Goal: Task Accomplishment & Management: Use online tool/utility

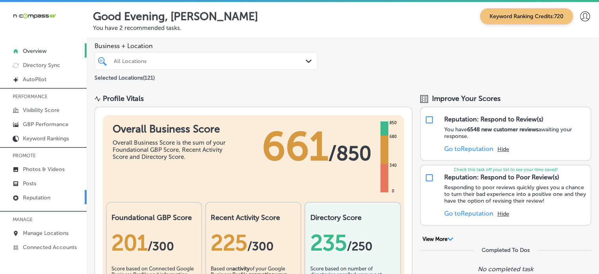
click at [51, 195] on link "Reputation" at bounding box center [43, 197] width 87 height 14
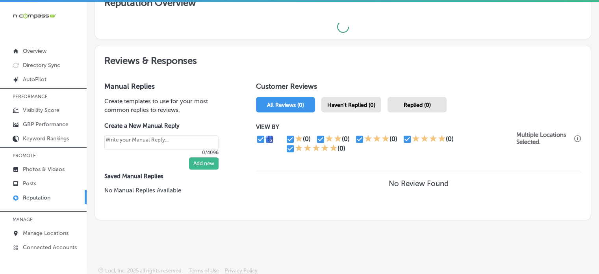
scroll to position [266, 0]
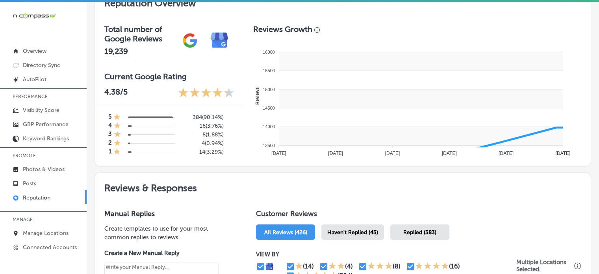
click at [367, 105] on rect at bounding box center [421, 98] width 284 height 19
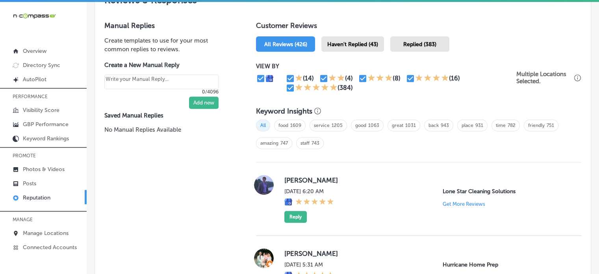
scroll to position [460, 0]
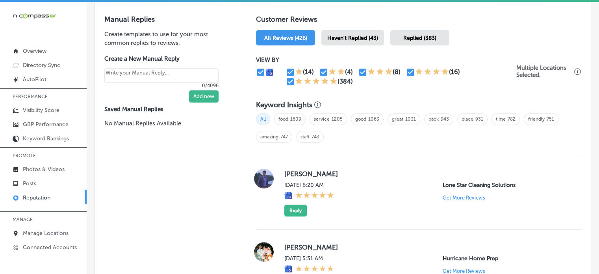
click at [361, 35] on span "Haven't Replied (43)" at bounding box center [352, 38] width 51 height 7
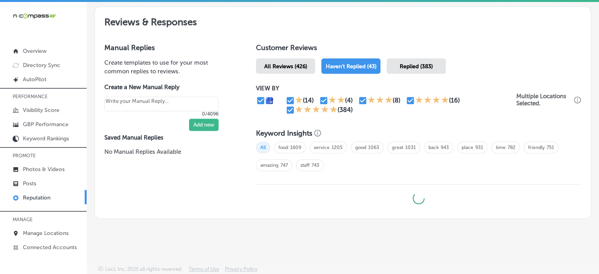
scroll to position [430, 0]
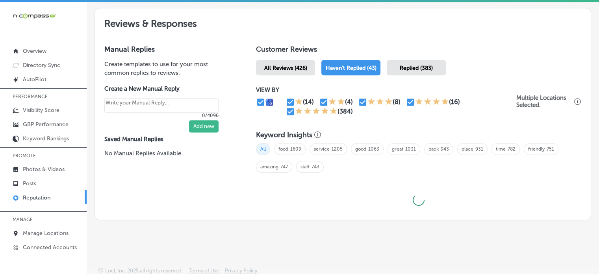
type textarea "x"
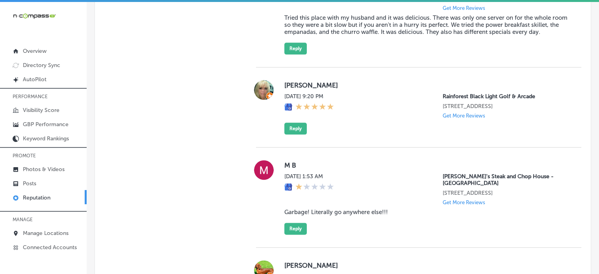
scroll to position [924, 0]
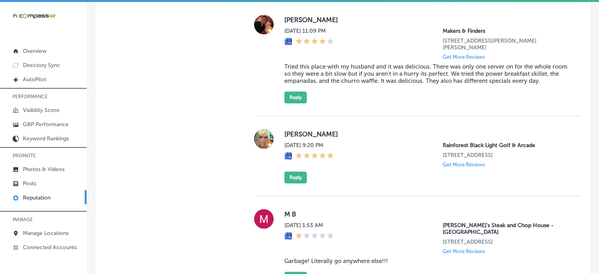
click at [294, 135] on label "Necie Perry" at bounding box center [426, 134] width 284 height 8
click at [291, 135] on label "Necie Perry" at bounding box center [426, 134] width 284 height 8
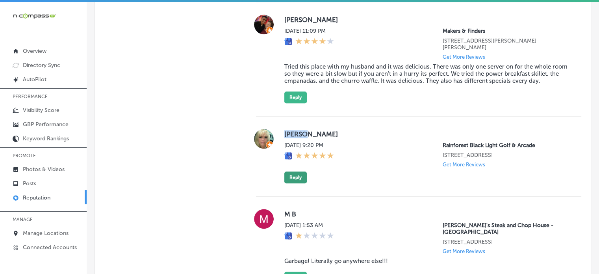
click at [293, 183] on button "Reply" at bounding box center [295, 177] width 22 height 12
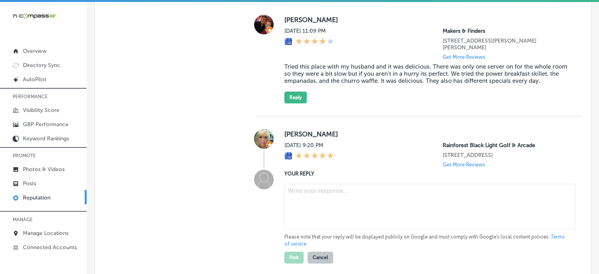
click at [318, 209] on textarea at bounding box center [429, 205] width 291 height 45
paste textarea "Thank you for the 5-star rating, Necie! We’re so glad to hear you had a great t…"
type textarea "Thank you for the 5-star rating, Necie! We’re so glad to hear you had a great t…"
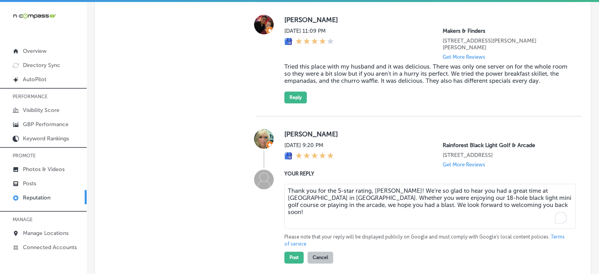
type textarea "x"
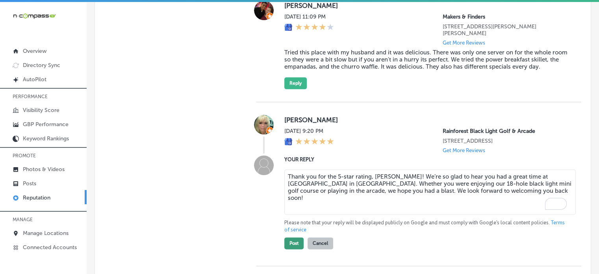
type textarea "Thank you for the 5-star rating, Necie! We’re so glad to hear you had a great t…"
click at [291, 249] on button "Post" at bounding box center [293, 243] width 19 height 12
type textarea "x"
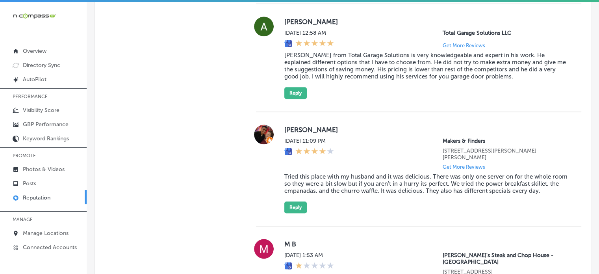
scroll to position [816, 0]
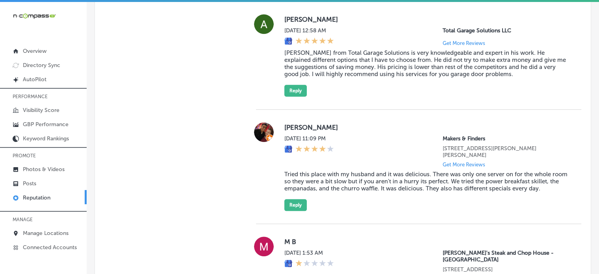
click at [344, 172] on blockquote "Tried this place with my husband and it was delicious. There was only one serve…" at bounding box center [426, 180] width 284 height 21
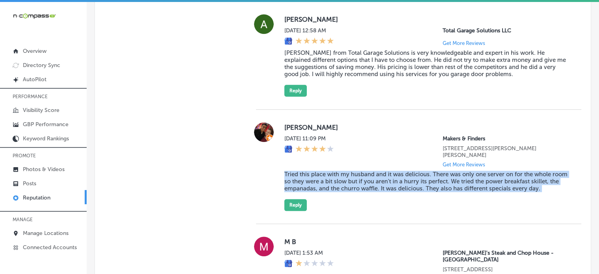
click at [344, 172] on blockquote "Tried this place with my husband and it was delicious. There was only one serve…" at bounding box center [426, 180] width 284 height 21
copy blockquote "Tried this place with my husband and it was delicious. There was only one serve…"
click at [286, 207] on button "Reply" at bounding box center [295, 205] width 22 height 12
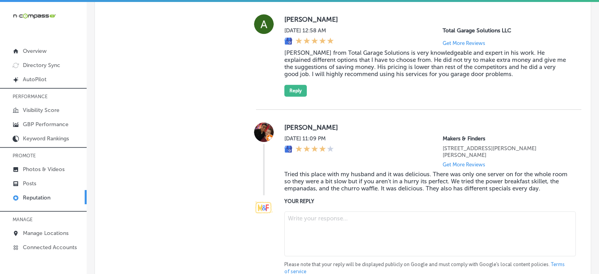
click at [322, 220] on textarea at bounding box center [429, 233] width 291 height 45
paste textarea "Thank you for the great 4-star review, Ashley! We’re thrilled to hear that you …"
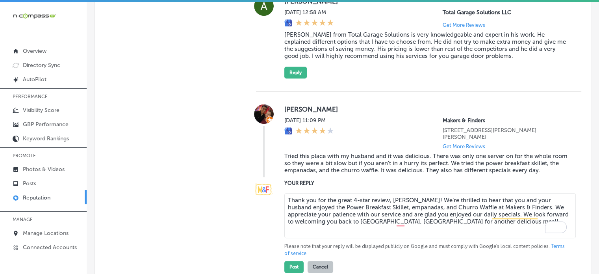
scroll to position [839, 0]
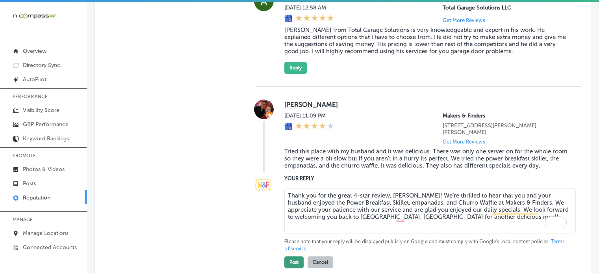
type textarea "Thank you for the great 4-star review, Ashley! We’re thrilled to hear that you …"
click at [295, 260] on button "Post" at bounding box center [293, 262] width 19 height 12
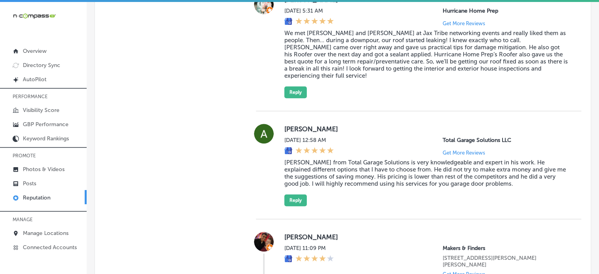
scroll to position [704, 0]
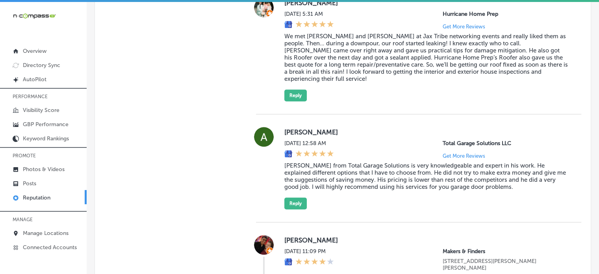
type textarea "x"
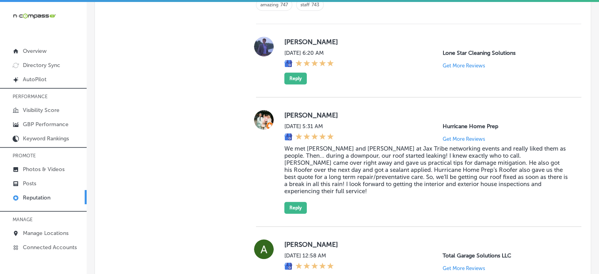
scroll to position [568, 0]
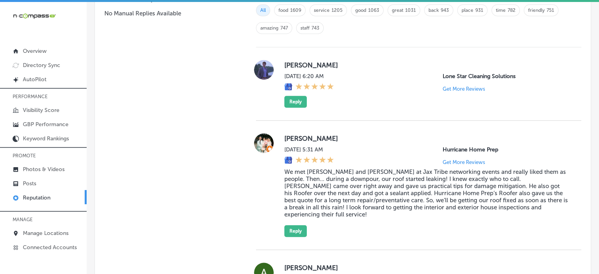
click at [385, 196] on blockquote "We met Tori and Zach at Jax Tribe networking events and really liked them as pe…" at bounding box center [426, 193] width 284 height 50
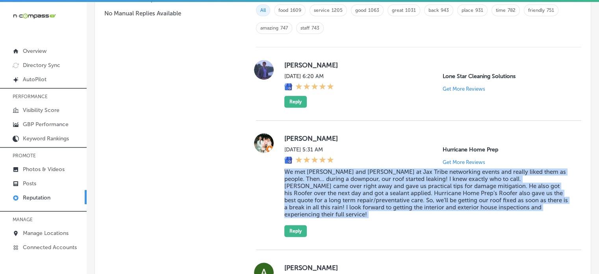
click at [385, 196] on blockquote "We met Tori and Zach at Jax Tribe networking events and really liked them as pe…" at bounding box center [426, 193] width 284 height 50
copy blockquote "We met Tori and Zach at Jax Tribe networking events and really liked them as pe…"
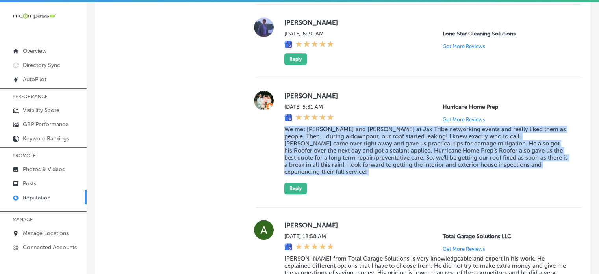
scroll to position [612, 0]
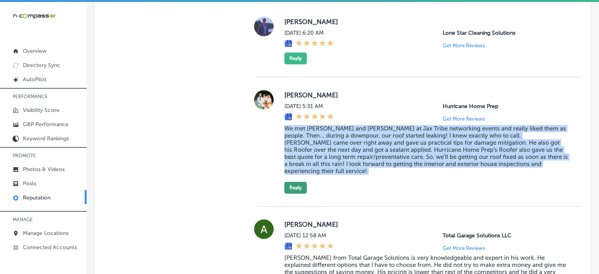
click at [300, 181] on button "Reply" at bounding box center [295, 187] width 22 height 12
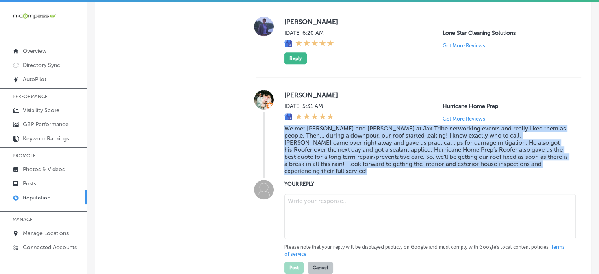
click at [326, 200] on textarea at bounding box center [429, 216] width 291 height 45
paste textarea "Thank you, Samantha, for the wonderful review! We're so glad to hear that Zach …"
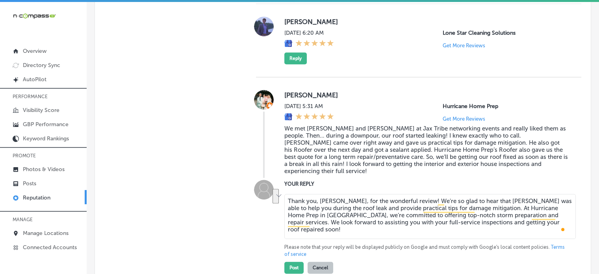
drag, startPoint x: 543, startPoint y: 201, endPoint x: 313, endPoint y: 207, distance: 230.8
click at [313, 207] on textarea "Thank you, Samantha, for the wonderful review! We're so glad to hear that Zach …" at bounding box center [429, 216] width 291 height 45
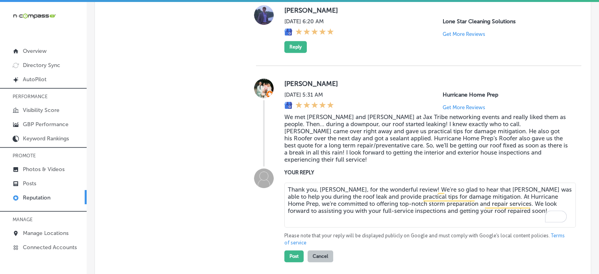
scroll to position [624, 0]
type textarea "Thank you, Samantha, for the wonderful review! We're so glad to hear that Zach …"
click at [298, 250] on button "Post" at bounding box center [293, 256] width 19 height 12
type textarea "x"
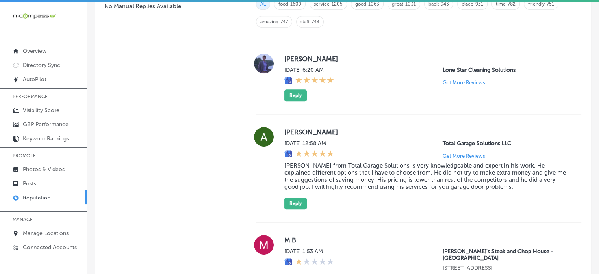
scroll to position [575, 0]
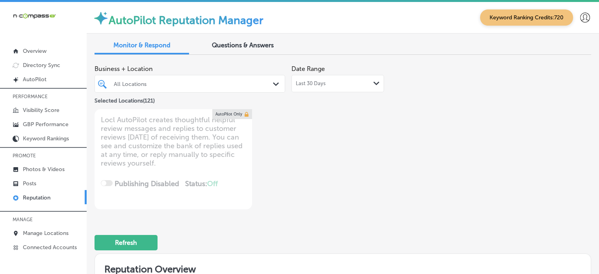
type textarea "x"
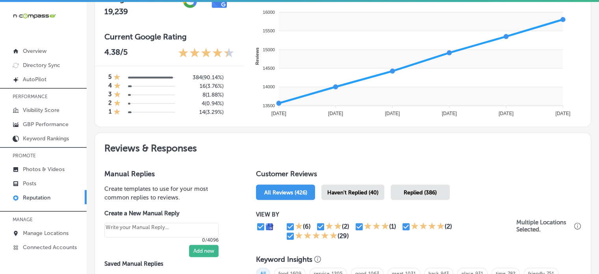
scroll to position [306, 0]
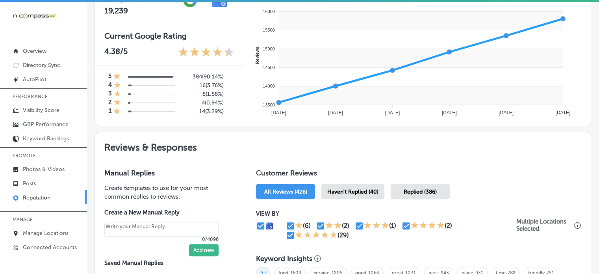
click at [357, 189] on span "Haven't Replied (40)" at bounding box center [352, 191] width 51 height 7
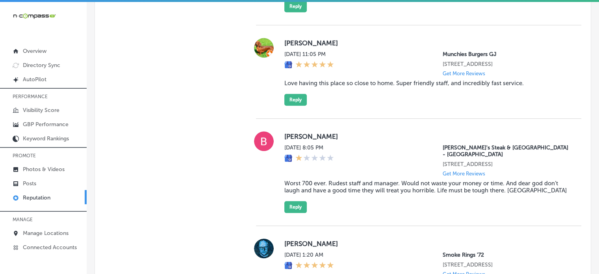
scroll to position [880, 0]
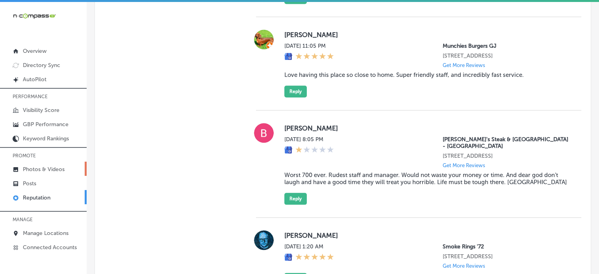
click at [34, 168] on p "Photos & Videos" at bounding box center [44, 169] width 42 height 7
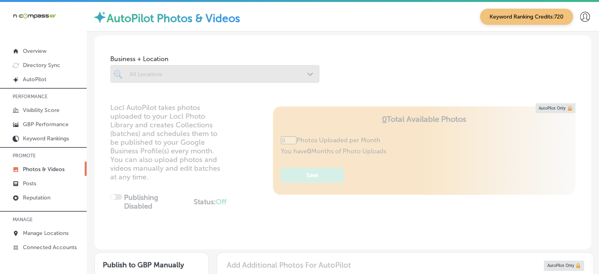
click at [279, 72] on div "All Locations" at bounding box center [219, 73] width 178 height 7
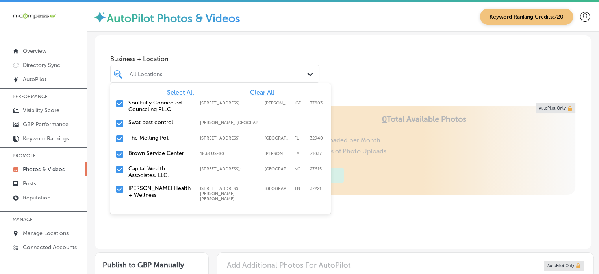
type input "5"
click at [260, 91] on span "Clear All" at bounding box center [262, 92] width 24 height 7
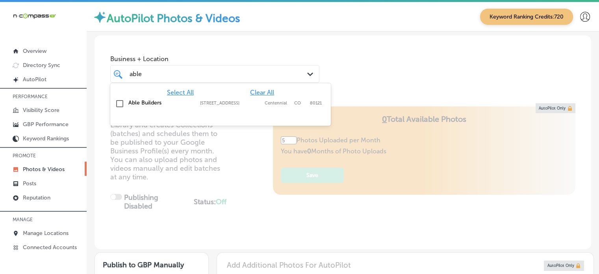
click at [210, 102] on label "[STREET_ADDRESS]" at bounding box center [230, 102] width 61 height 5
type input "able"
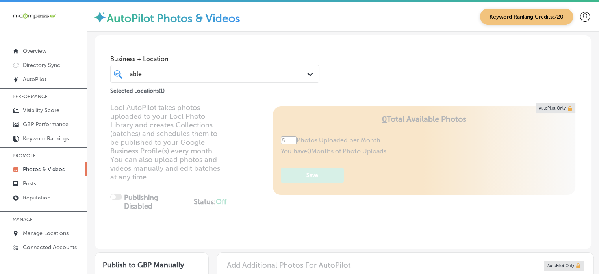
click at [351, 74] on div "Business + Location able able Path Created with Sketch. Selected Locations ( 1 )" at bounding box center [342, 65] width 496 height 60
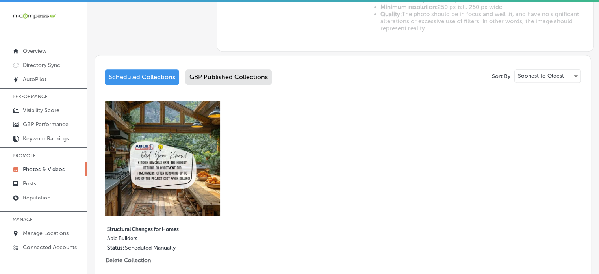
scroll to position [357, 0]
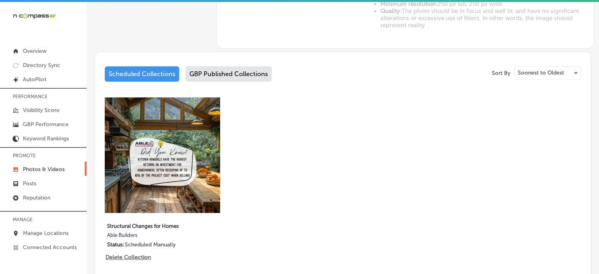
click at [231, 70] on div "GBP Published Collections" at bounding box center [228, 73] width 86 height 15
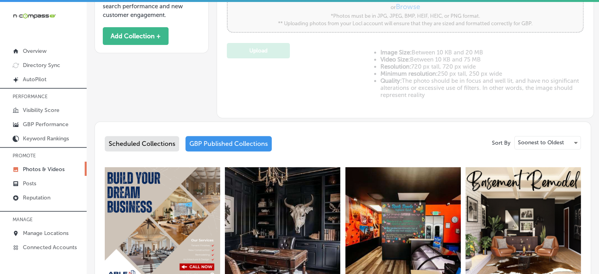
scroll to position [282, 0]
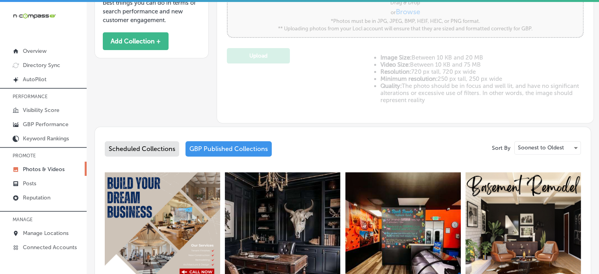
click at [146, 152] on div "Scheduled Collections" at bounding box center [142, 148] width 74 height 15
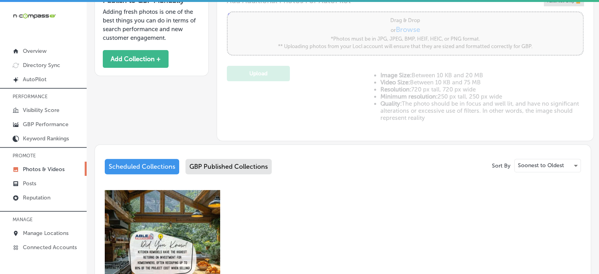
scroll to position [282, 0]
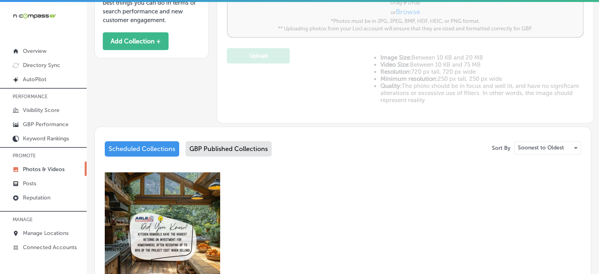
click at [230, 141] on div "GBP Published Collections" at bounding box center [228, 148] width 86 height 15
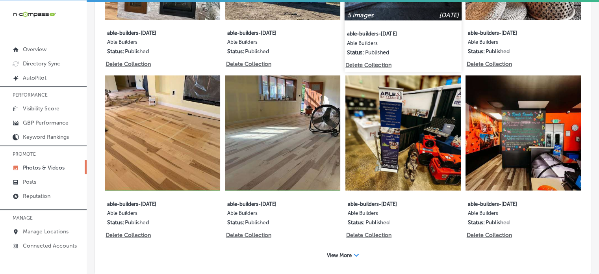
scroll to position [1105, 0]
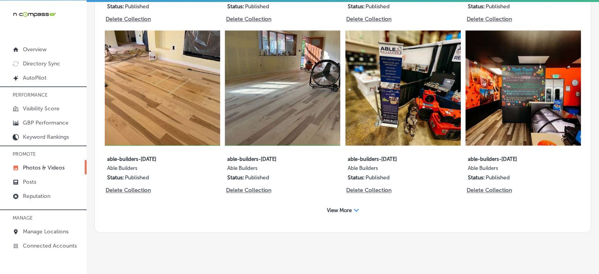
click at [343, 207] on span "View More" at bounding box center [339, 210] width 25 height 6
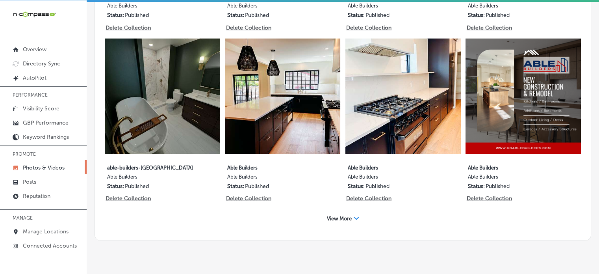
scroll to position [1951, 0]
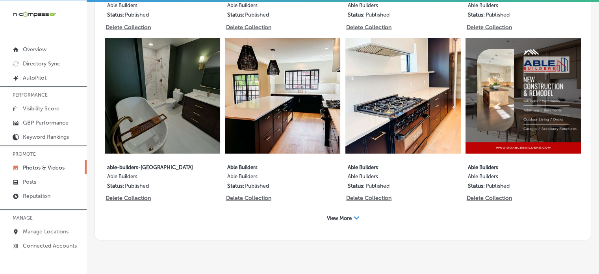
click at [343, 215] on span "View More" at bounding box center [339, 218] width 25 height 6
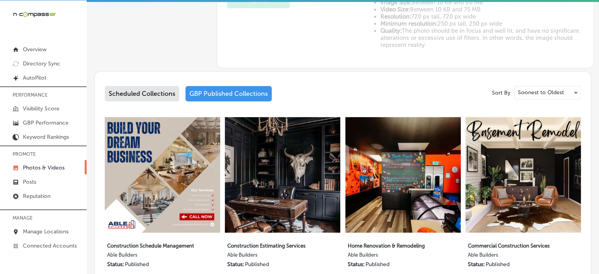
scroll to position [357, 0]
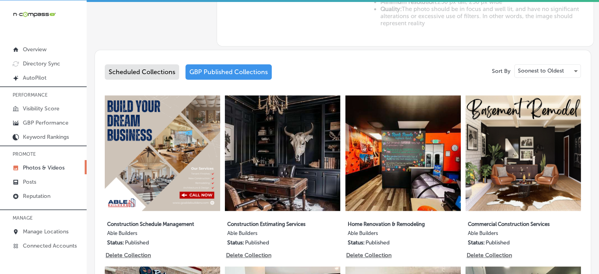
click at [151, 68] on div "Scheduled Collections" at bounding box center [142, 71] width 74 height 15
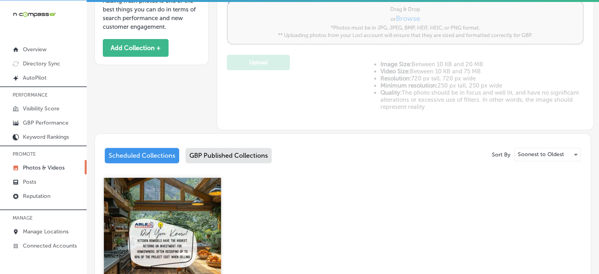
scroll to position [265, 0]
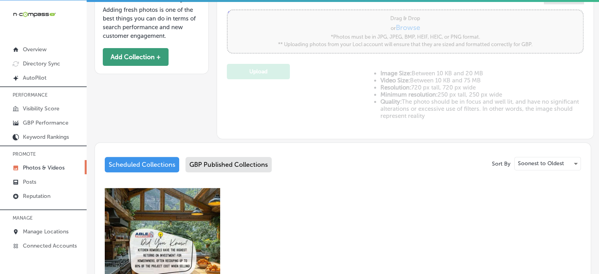
click at [137, 52] on button "Add Collection +" at bounding box center [136, 57] width 66 height 18
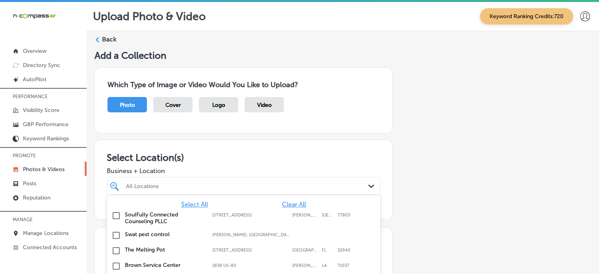
click at [289, 187] on div "option focused, 1 of 122. 122 results available. Use Up and Down to choose opti…" at bounding box center [244, 186] width 274 height 18
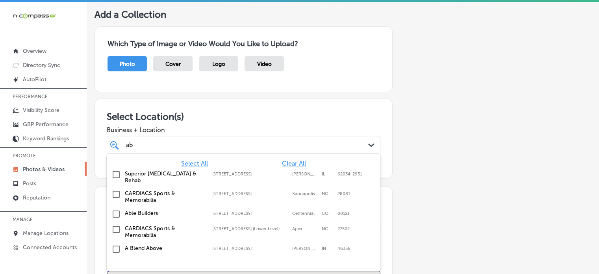
scroll to position [55, 0]
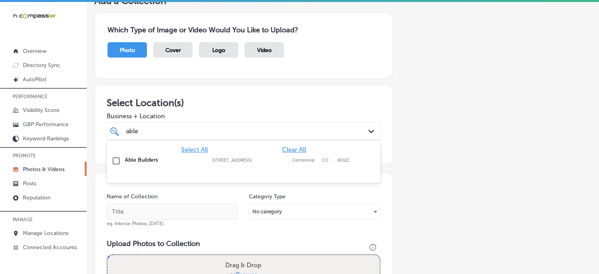
click at [238, 160] on label "[STREET_ADDRESS]" at bounding box center [250, 159] width 76 height 5
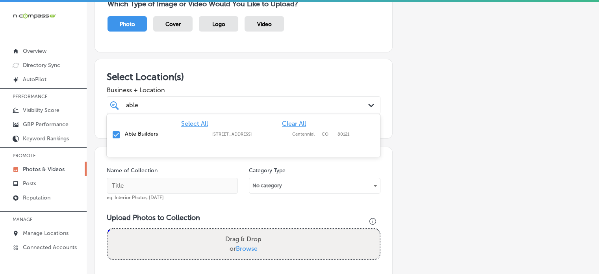
scroll to position [86, 0]
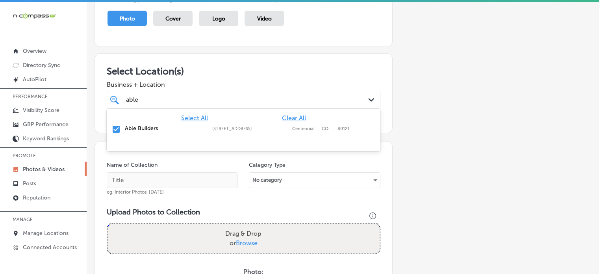
type input "able"
click at [178, 174] on input "text" at bounding box center [172, 180] width 131 height 16
paste input "New Construction Contractors"
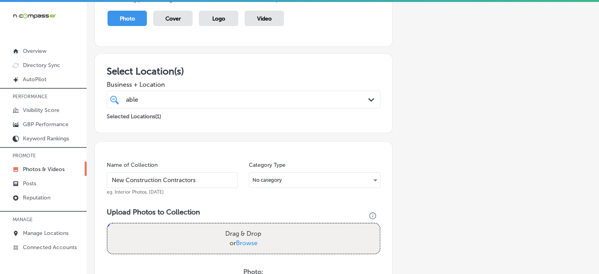
type input "New Construction Contractors"
click at [202, 102] on div "able able" at bounding box center [231, 99] width 213 height 11
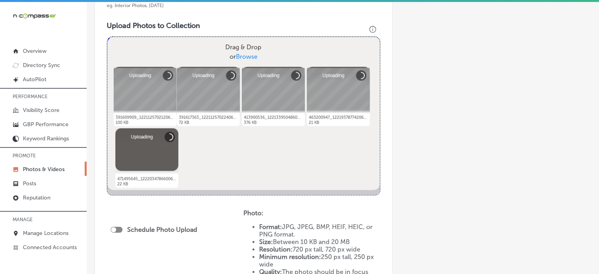
scroll to position [319, 0]
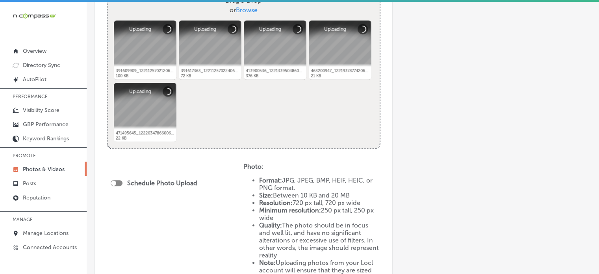
click at [119, 183] on div at bounding box center [117, 183] width 12 height 6
checkbox input "true"
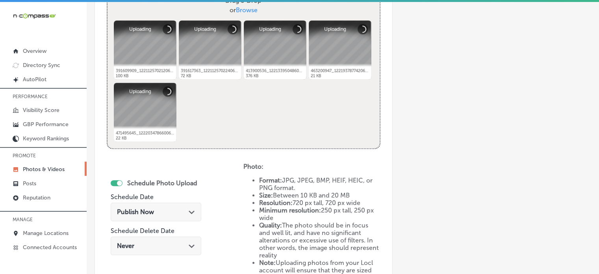
click at [155, 214] on div "Publish Now Path Created with Sketch." at bounding box center [156, 211] width 78 height 7
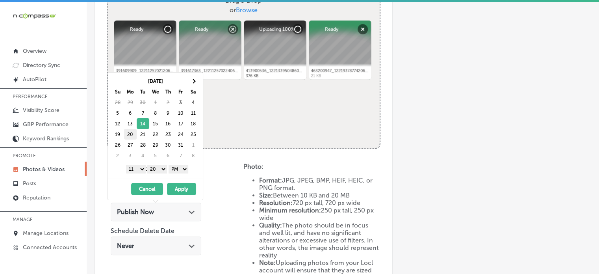
drag, startPoint x: 140, startPoint y: 167, endPoint x: 130, endPoint y: 132, distance: 37.0
click at [130, 132] on div "[DATE] Su Mo Tu We Th Fr Sa 28 29 30 1 2 3 4 5 6 7 8 9 10 11 12 13 14 15 16 17 …" at bounding box center [155, 124] width 95 height 105
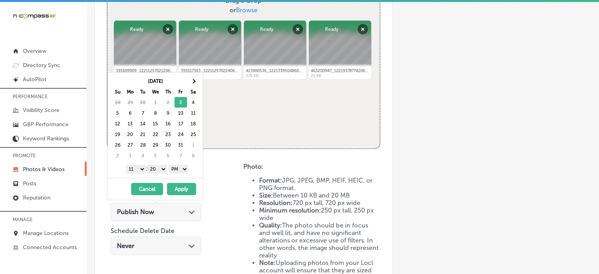
drag, startPoint x: 156, startPoint y: 165, endPoint x: 138, endPoint y: 166, distance: 17.8
click at [138, 166] on div "1 2 3 4 5 6 7 8 9 10 11 12 : 00 10 20 30 40 50 AM PM" at bounding box center [157, 169] width 92 height 12
click at [138, 166] on select "1 2 3 4 5 6 7 8 9 10 11 12" at bounding box center [136, 169] width 20 height 9
click at [139, 166] on select "1 2 3 4 5 6 7 8 9 10 11 12" at bounding box center [136, 169] width 20 height 9
drag, startPoint x: 155, startPoint y: 167, endPoint x: 156, endPoint y: 176, distance: 9.9
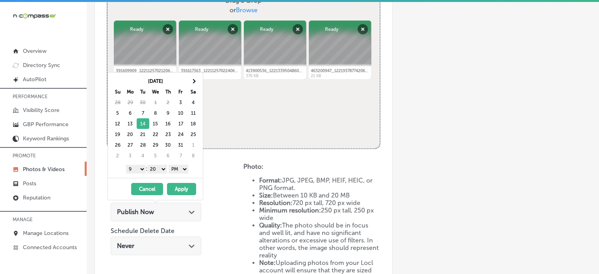
click at [156, 176] on div "[DATE] Su Mo Tu We Th Fr Sa 28 29 30 1 2 3 4 5 6 7 8 9 10 11 12 13 14 15 16 17 …" at bounding box center [155, 136] width 96 height 128
click at [190, 190] on button "Apply" at bounding box center [181, 189] width 29 height 12
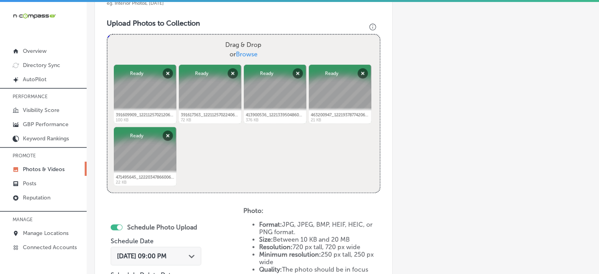
scroll to position [274, 0]
drag, startPoint x: 207, startPoint y: 85, endPoint x: 232, endPoint y: 173, distance: 91.3
click at [232, 173] on div "Powered by PQINA Drag & Drop or Browse 391609909_122112570212062560_72642495386…" at bounding box center [243, 113] width 272 height 157
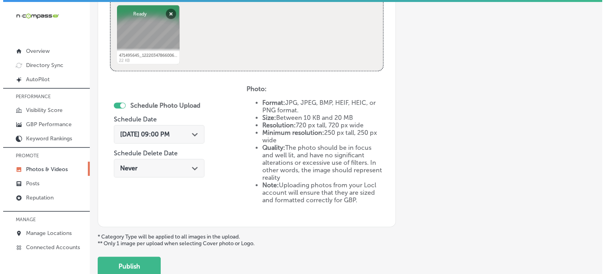
scroll to position [446, 0]
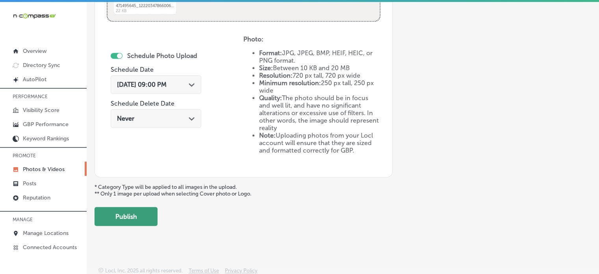
click at [123, 219] on button "Publish" at bounding box center [125, 216] width 63 height 19
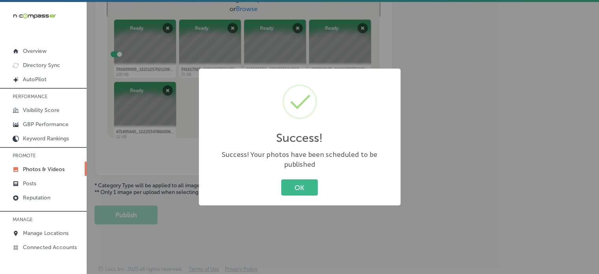
scroll to position [318, 0]
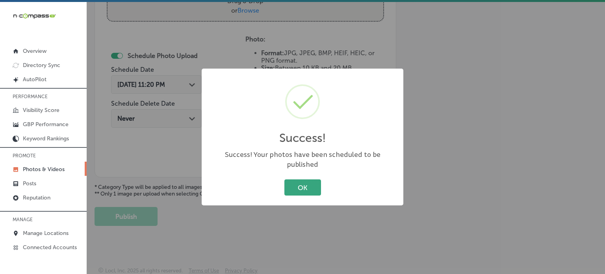
click at [312, 182] on button "OK" at bounding box center [302, 187] width 37 height 16
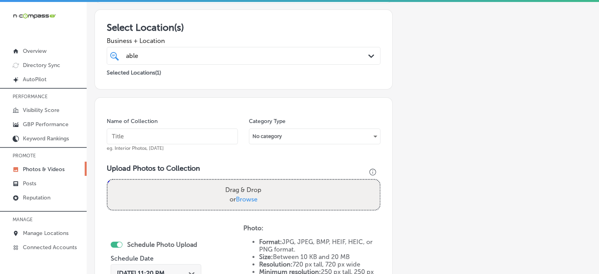
scroll to position [158, 0]
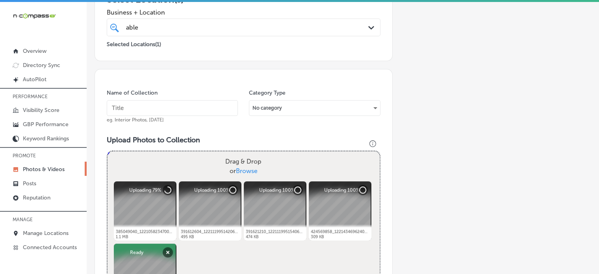
click at [176, 110] on input "text" at bounding box center [172, 108] width 131 height 16
paste input "Residential Construction Services"
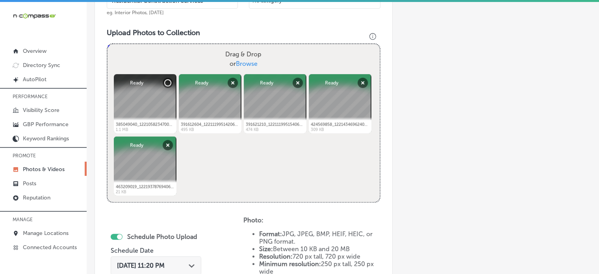
scroll to position [282, 0]
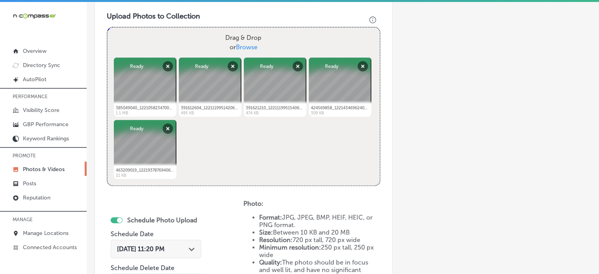
type input "Residential Construction Services"
click at [173, 252] on div "[DATE] 11:20 PM Path Created with Sketch." at bounding box center [156, 248] width 91 height 19
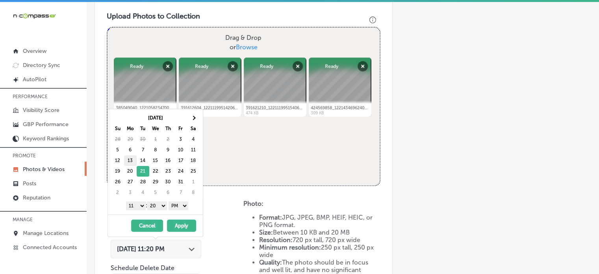
drag, startPoint x: 138, startPoint y: 205, endPoint x: 128, endPoint y: 163, distance: 43.3
click at [128, 163] on div "[DATE] Su Mo Tu We Th Fr Sa 28 29 30 1 2 3 4 5 6 7 8 9 10 11 12 13 14 15 16 17 …" at bounding box center [155, 161] width 95 height 105
drag, startPoint x: 161, startPoint y: 205, endPoint x: 159, endPoint y: 215, distance: 9.6
click at [159, 215] on div "[DATE] Su Mo Tu We Th Fr Sa 28 29 30 1 2 3 4 5 6 7 8 9 10 11 12 13 14 15 16 17 …" at bounding box center [155, 173] width 96 height 128
click at [185, 226] on button "Apply" at bounding box center [181, 225] width 29 height 12
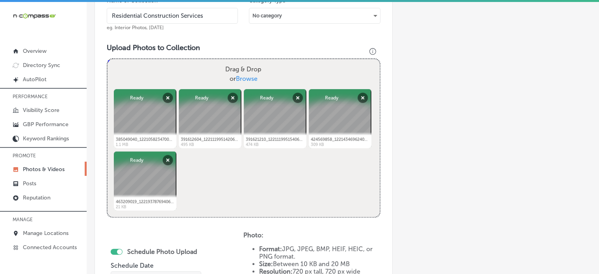
scroll to position [446, 0]
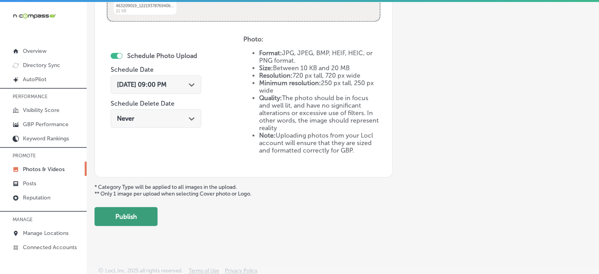
click at [148, 215] on button "Publish" at bounding box center [125, 216] width 63 height 19
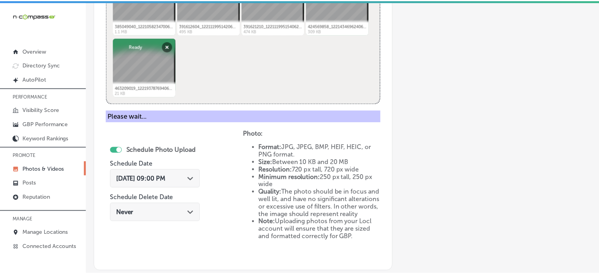
scroll to position [318, 0]
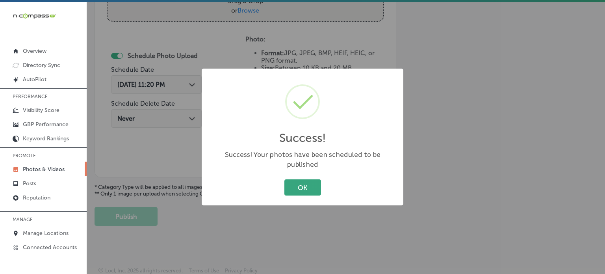
click at [303, 180] on button "OK" at bounding box center [302, 187] width 37 height 16
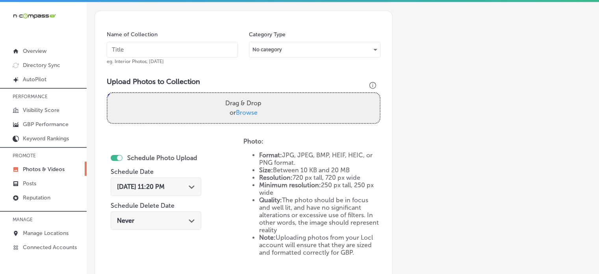
scroll to position [216, 0]
click at [192, 54] on input "text" at bounding box center [172, 50] width 131 height 16
paste input "Commercial Construction Services"
type input "Commercial Construction Services"
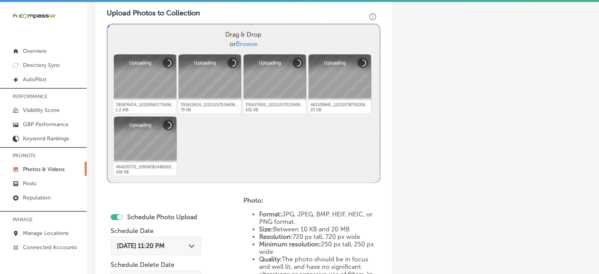
scroll to position [288, 0]
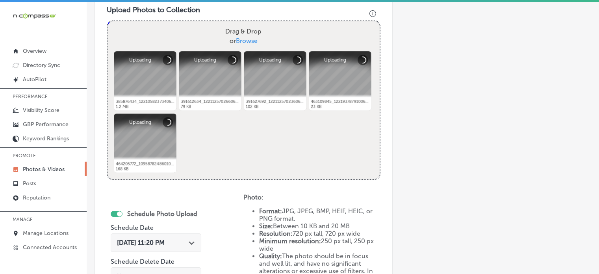
click at [173, 248] on div "[DATE] 11:20 PM Path Created with Sketch." at bounding box center [156, 242] width 91 height 19
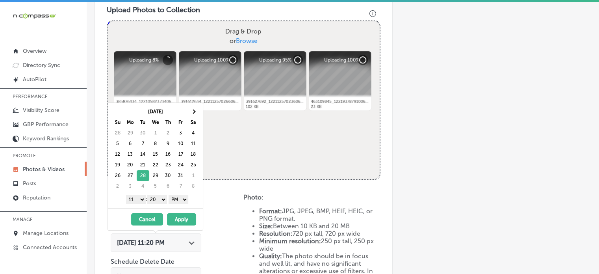
click at [140, 197] on select "1 2 3 4 5 6 7 8 9 10 11 12" at bounding box center [136, 199] width 20 height 9
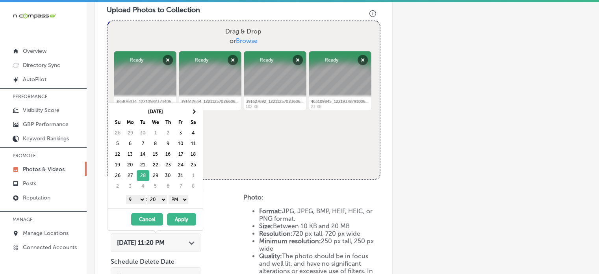
click at [155, 200] on select "00 10 20 30 40 50" at bounding box center [157, 199] width 20 height 9
click at [180, 215] on button "Apply" at bounding box center [181, 219] width 29 height 12
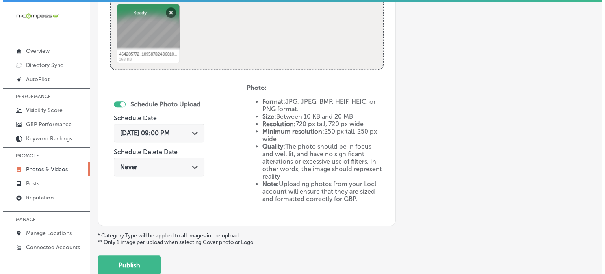
scroll to position [446, 0]
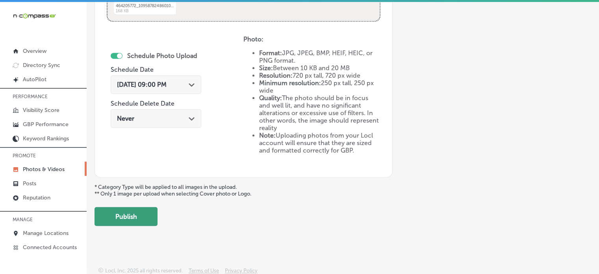
click at [145, 217] on button "Publish" at bounding box center [125, 216] width 63 height 19
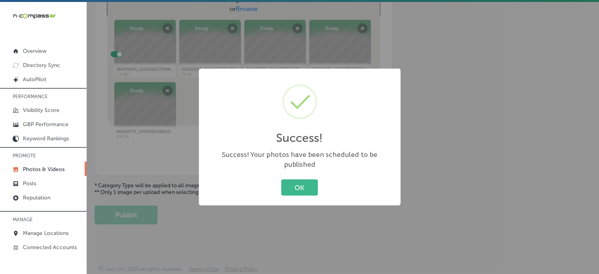
scroll to position [318, 0]
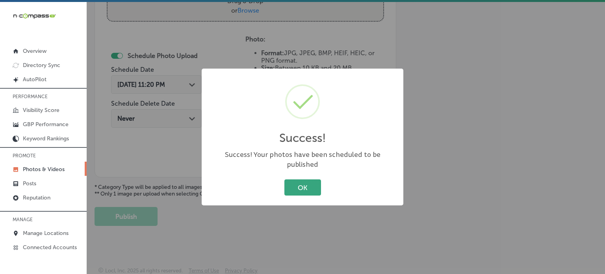
click at [307, 179] on button "OK" at bounding box center [302, 187] width 37 height 16
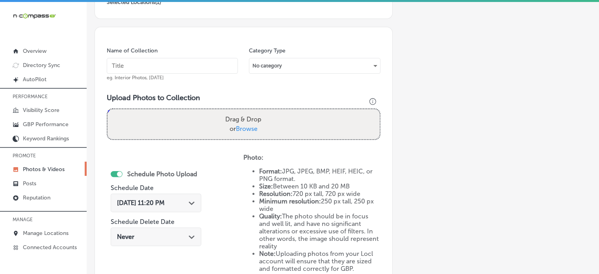
scroll to position [193, 0]
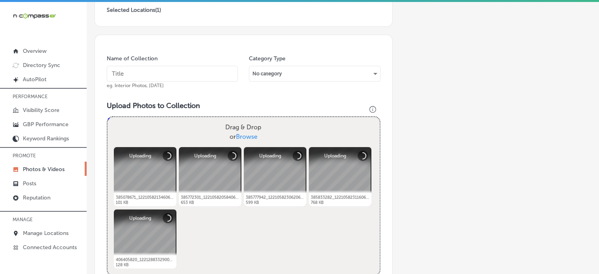
click at [165, 73] on input "text" at bounding box center [172, 74] width 131 height 16
paste input "Home Renovation & Remodeling"
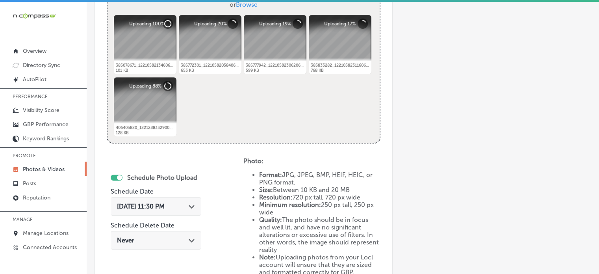
scroll to position [333, 0]
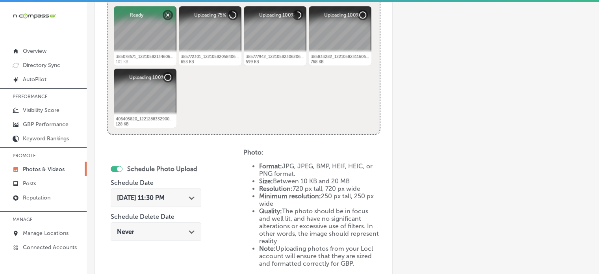
type input "Home Renovation & Remodeling"
click at [190, 197] on polygon at bounding box center [192, 198] width 6 height 4
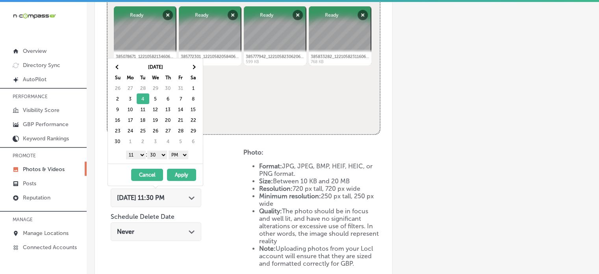
click at [141, 149] on div "1 2 3 4 5 6 7 8 9 10 11 12 : 00 10 20 30 40 50 AM PM" at bounding box center [157, 154] width 92 height 12
click at [141, 152] on select "1 2 3 4 5 6 7 8 9 10 11 12" at bounding box center [136, 154] width 20 height 9
click at [156, 152] on select "00 10 20 30 40 50" at bounding box center [157, 154] width 20 height 9
click at [178, 170] on button "Apply" at bounding box center [181, 174] width 29 height 12
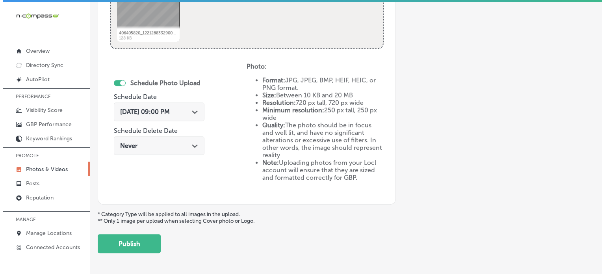
scroll to position [420, 0]
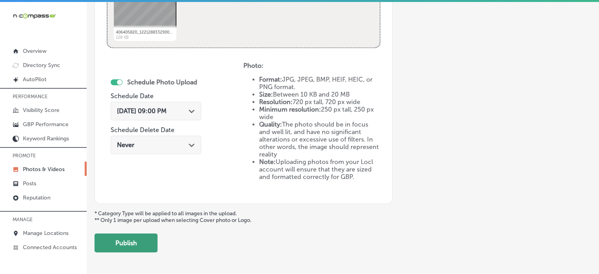
click at [140, 233] on button "Publish" at bounding box center [125, 242] width 63 height 19
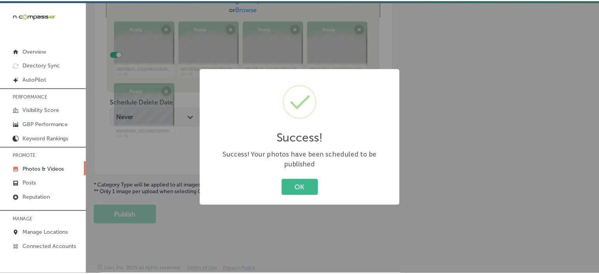
scroll to position [318, 0]
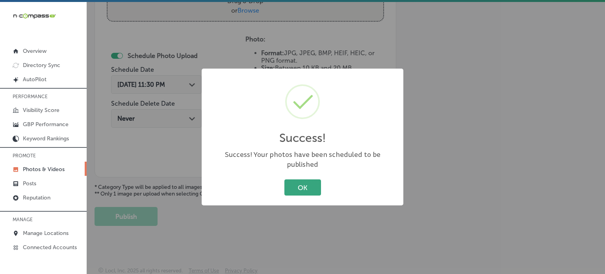
click at [318, 182] on button "OK" at bounding box center [302, 187] width 37 height 16
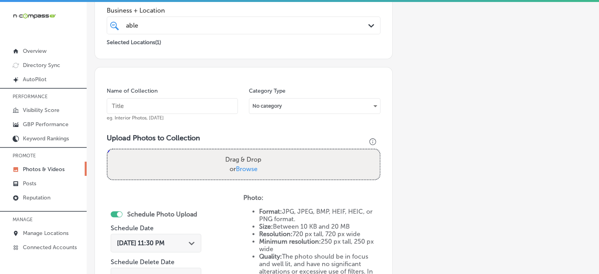
scroll to position [159, 0]
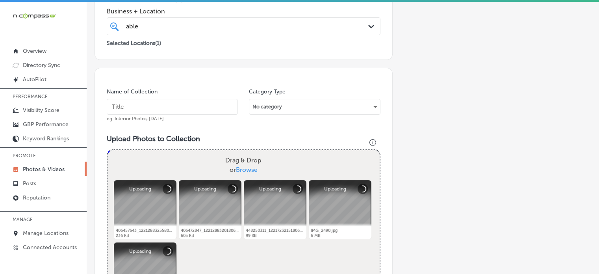
paste input "Construction Estimating Services"
click at [194, 100] on input "Construction Estimating Services" at bounding box center [172, 107] width 131 height 16
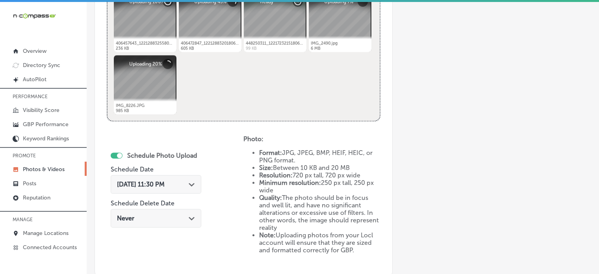
scroll to position [348, 0]
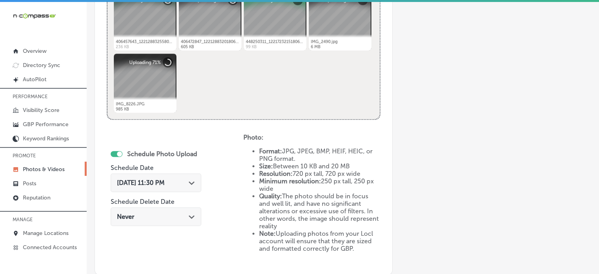
type input "Construction Estimating Services"
click at [181, 176] on div "[DATE] 11:30 PM Path Created with Sketch." at bounding box center [156, 182] width 91 height 19
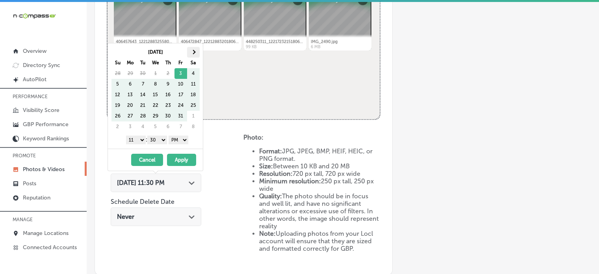
click at [191, 53] on th at bounding box center [193, 52] width 13 height 11
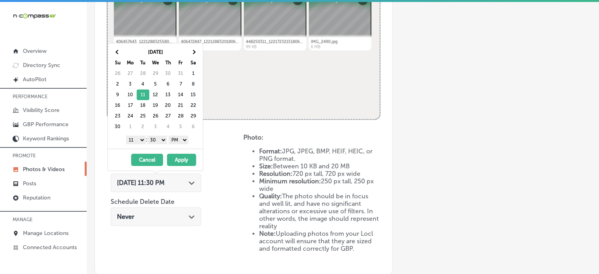
drag, startPoint x: 137, startPoint y: 138, endPoint x: 133, endPoint y: 223, distance: 85.1
click at [133, 223] on body "iconmonstr-menu-thin copy Created with Sketch. Overview Directory Sync Created …" at bounding box center [299, 138] width 599 height 276
drag, startPoint x: 157, startPoint y: 139, endPoint x: 160, endPoint y: 148, distance: 10.0
click at [160, 148] on div "[DATE] Su Mo Tu We Th Fr Sa 26 27 28 29 30 31 1 2 3 4 5 6 7 8 9 10 11 12 13 14 …" at bounding box center [155, 107] width 96 height 128
click at [179, 159] on button "Apply" at bounding box center [181, 160] width 29 height 12
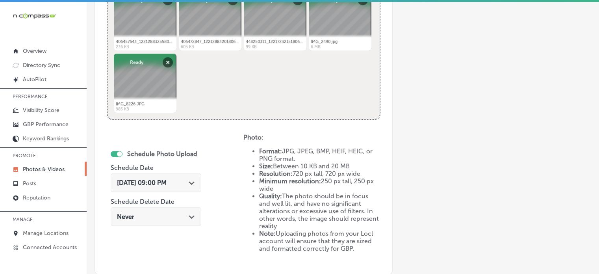
scroll to position [446, 0]
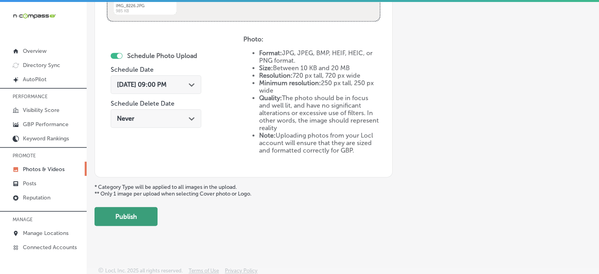
click at [137, 207] on button "Publish" at bounding box center [125, 216] width 63 height 19
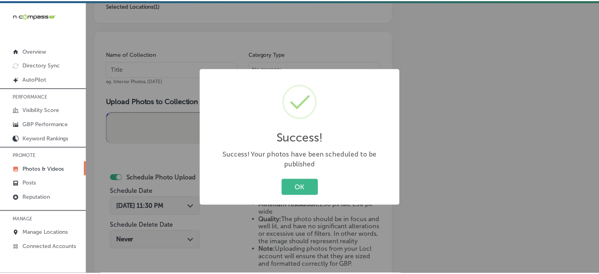
scroll to position [183, 0]
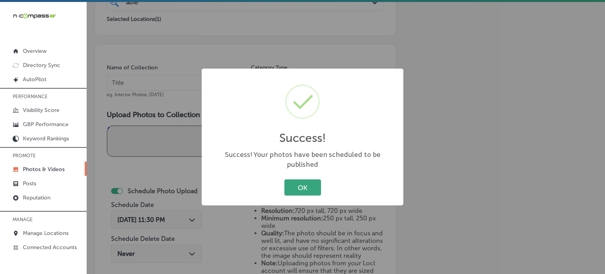
click at [308, 181] on button "OK" at bounding box center [302, 187] width 37 height 16
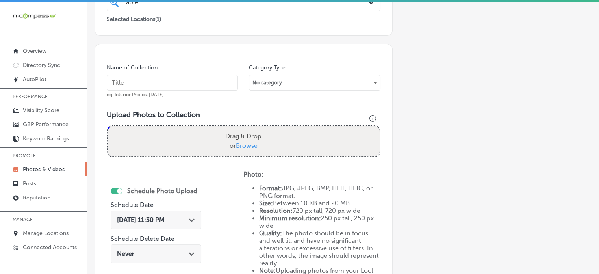
scroll to position [0, 0]
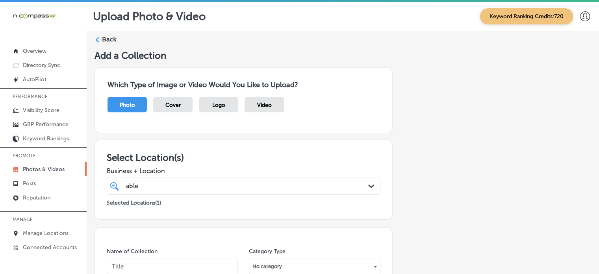
click at [106, 41] on label "Back" at bounding box center [109, 39] width 15 height 9
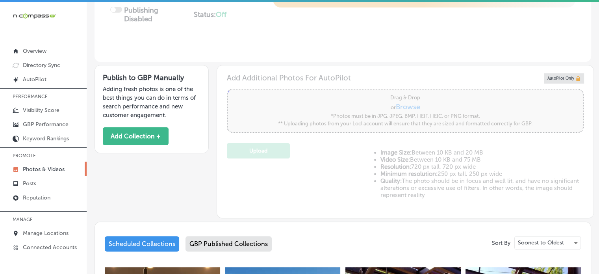
type input "5"
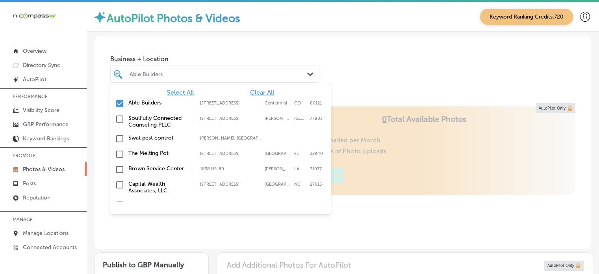
click at [206, 72] on div "Able Builders" at bounding box center [219, 73] width 178 height 7
click at [255, 94] on span "Clear All" at bounding box center [262, 92] width 24 height 7
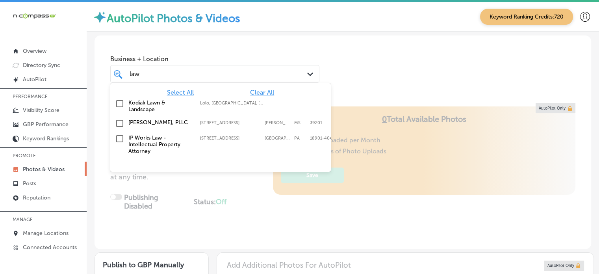
click at [155, 119] on label "[PERSON_NAME], PLLC" at bounding box center [160, 122] width 64 height 7
type input "law"
click at [367, 70] on div "Business + Location option [STREET_ADDRESS]. option [STREET_ADDRESS]. 4 results…" at bounding box center [342, 65] width 496 height 60
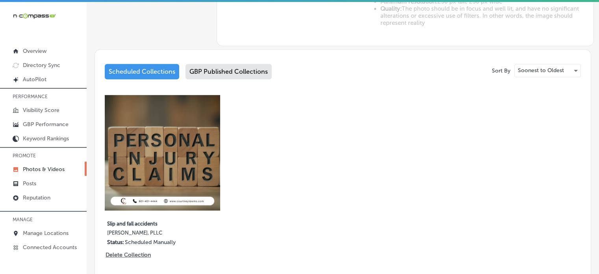
scroll to position [360, 0]
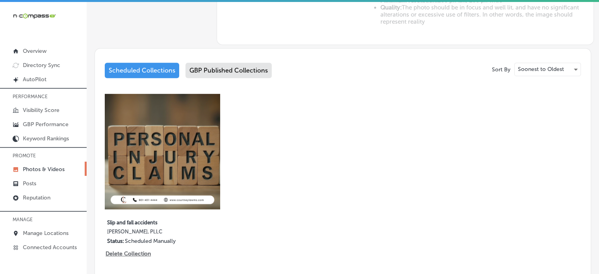
click at [214, 72] on div "GBP Published Collections" at bounding box center [228, 70] width 86 height 15
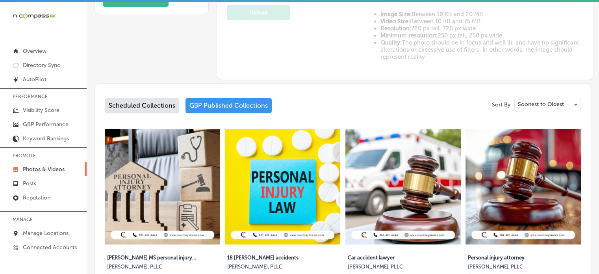
scroll to position [324, 0]
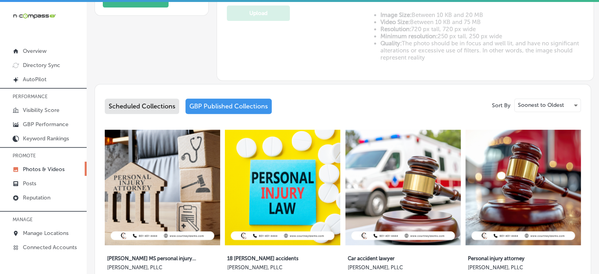
click at [150, 103] on div "Scheduled Collections" at bounding box center [142, 105] width 74 height 15
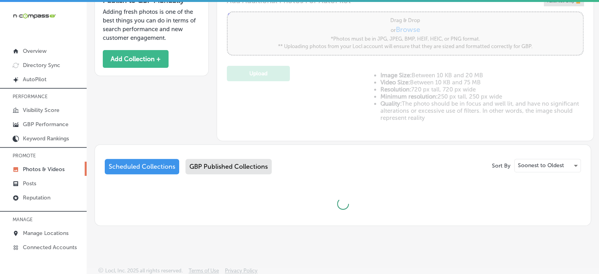
scroll to position [324, 0]
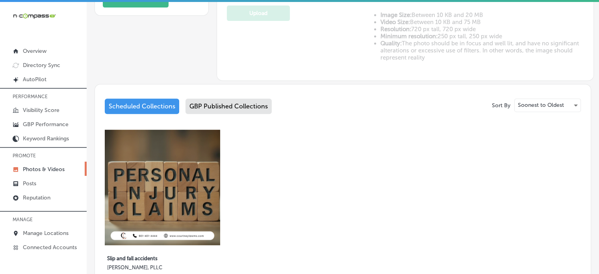
click at [231, 104] on div "GBP Published Collections" at bounding box center [228, 105] width 86 height 15
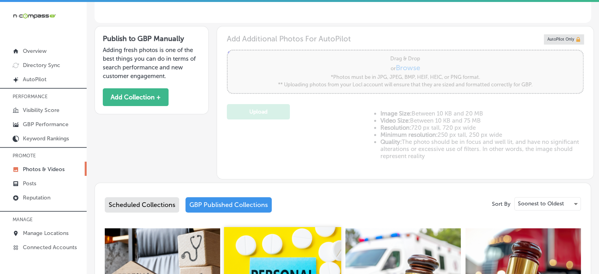
scroll to position [224, 0]
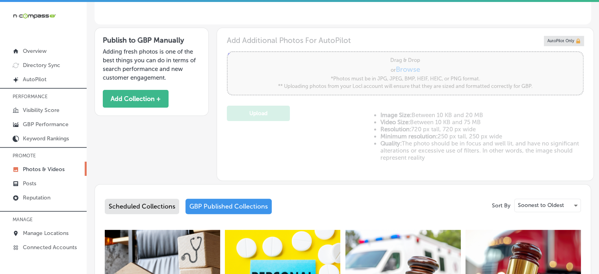
click at [144, 202] on div "Scheduled Collections" at bounding box center [142, 205] width 74 height 15
